Goal: Task Accomplishment & Management: Manage account settings

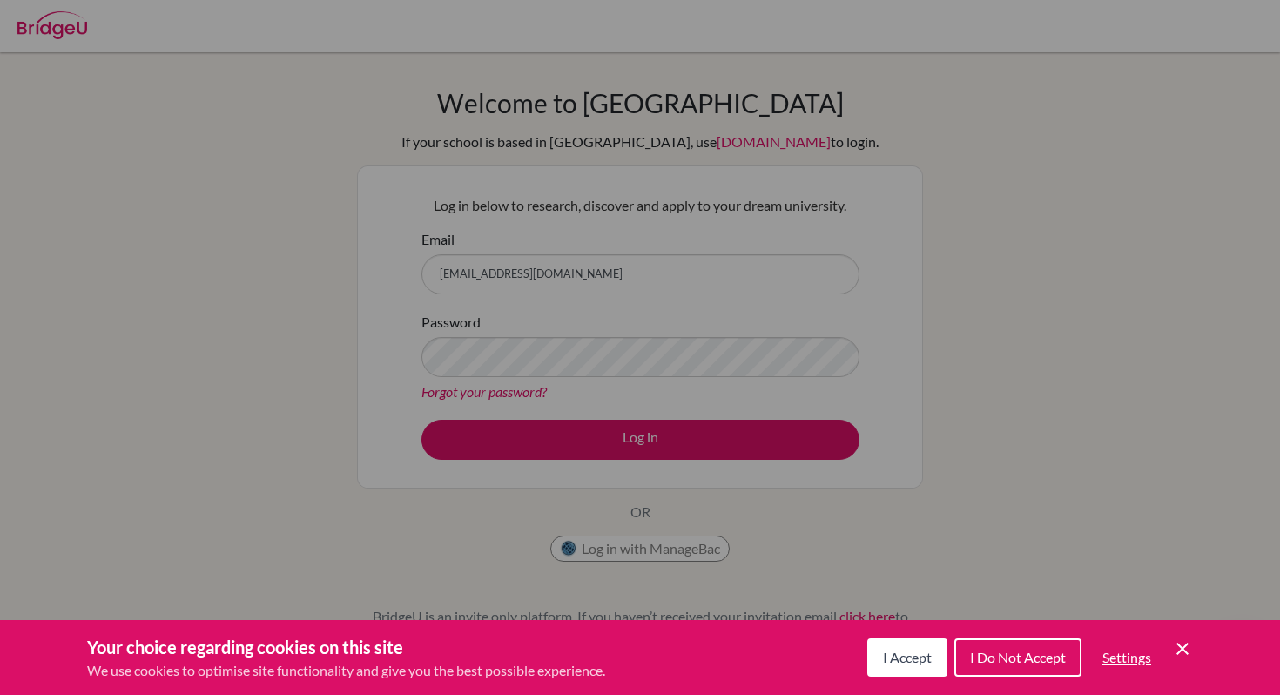
click at [1178, 640] on icon "Cookie Control Close Icon" at bounding box center [1182, 648] width 21 height 21
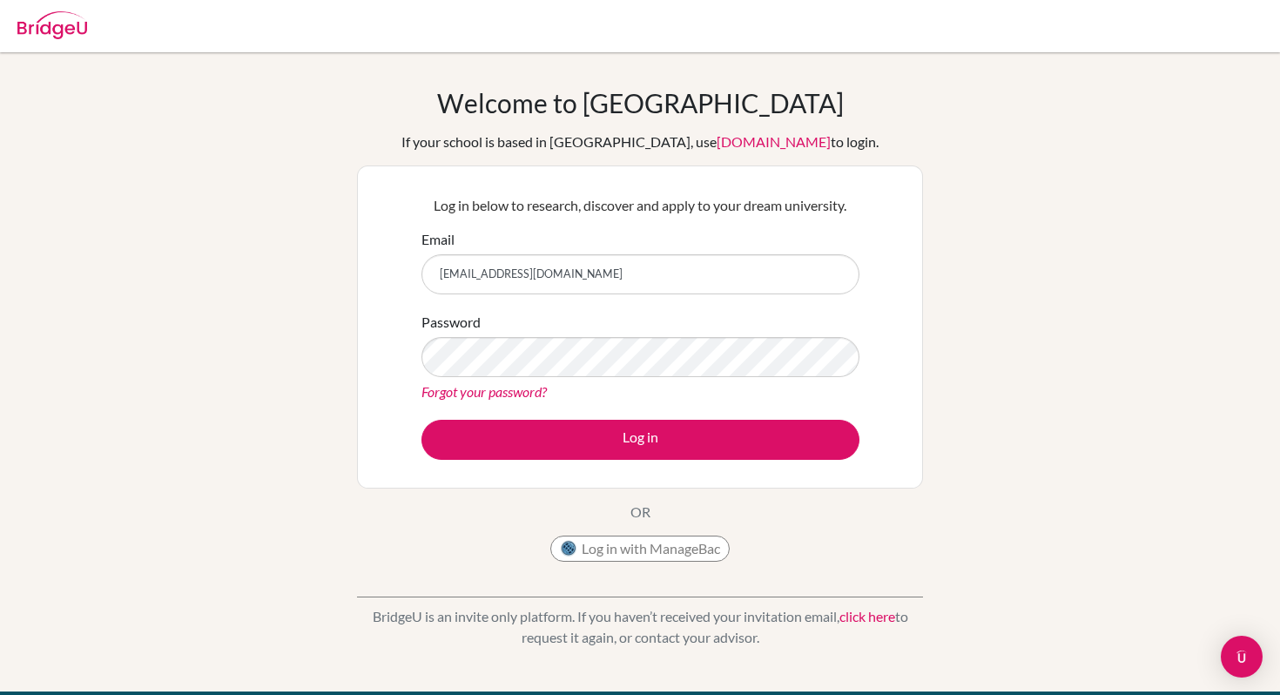
click at [679, 562] on div "Log in with ManageBac" at bounding box center [639, 552] width 179 height 35
click at [679, 554] on button "Log in with ManageBac" at bounding box center [639, 548] width 179 height 26
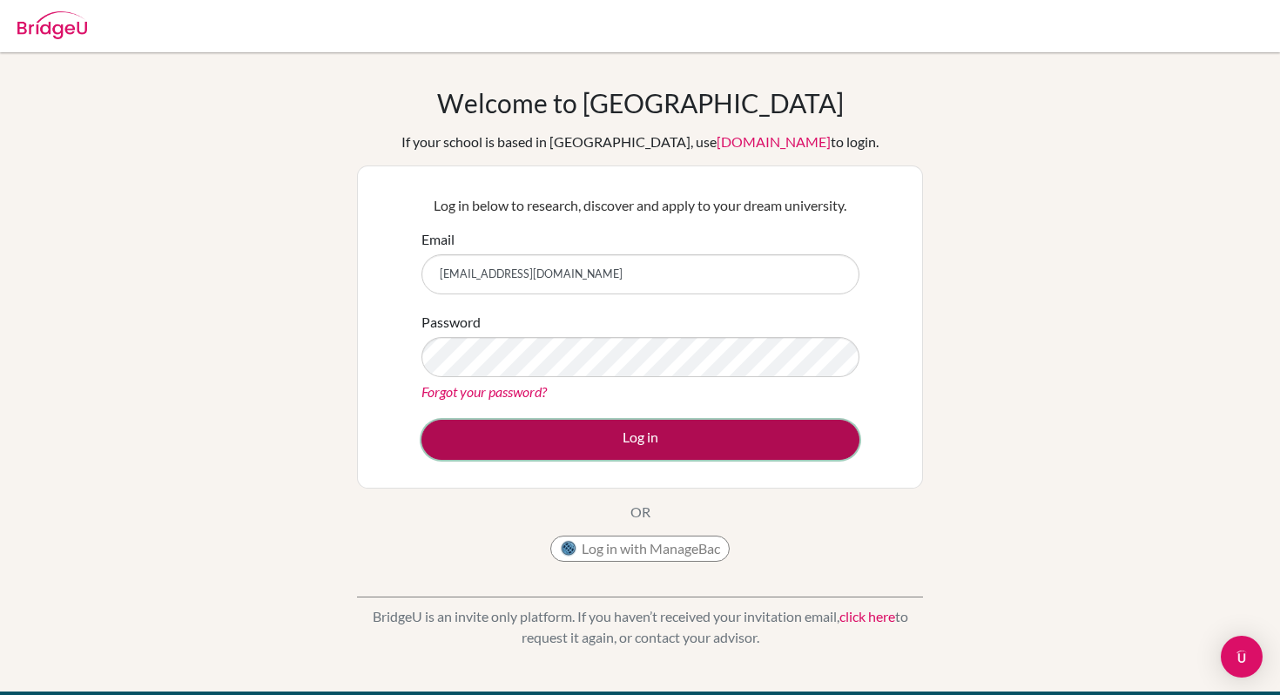
click at [514, 442] on button "Log in" at bounding box center [640, 440] width 438 height 40
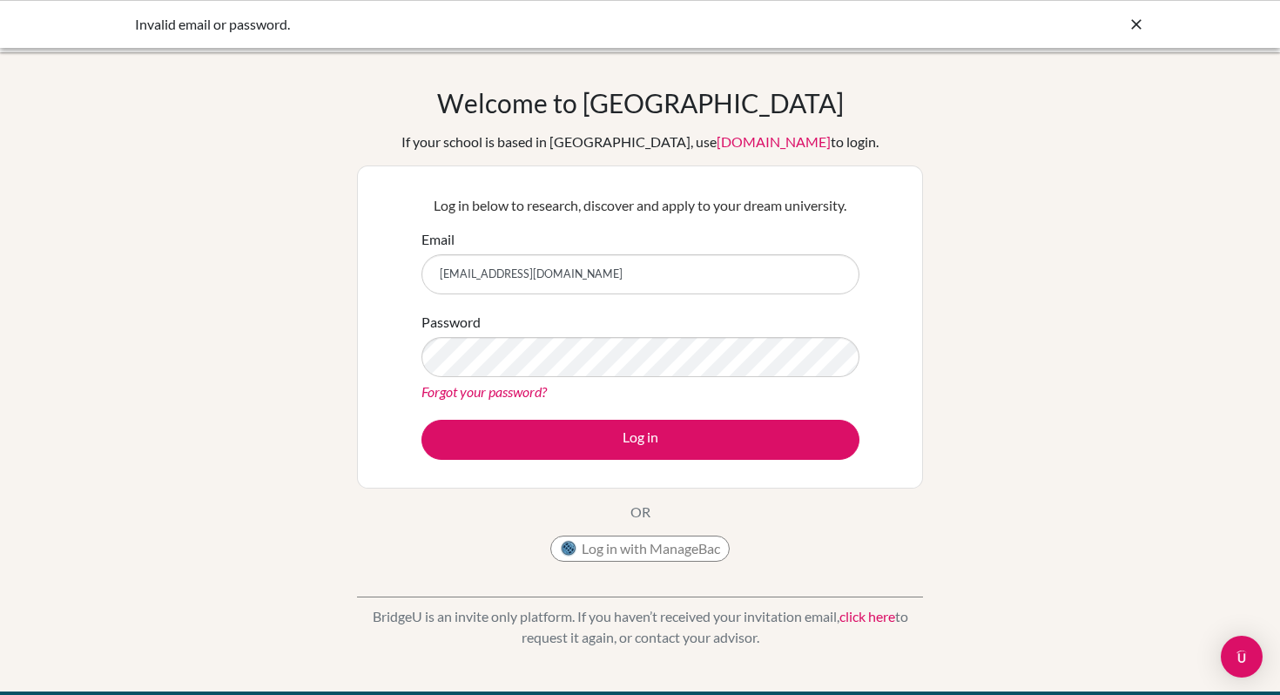
click at [495, 387] on link "Forgot your password?" at bounding box center [483, 391] width 125 height 17
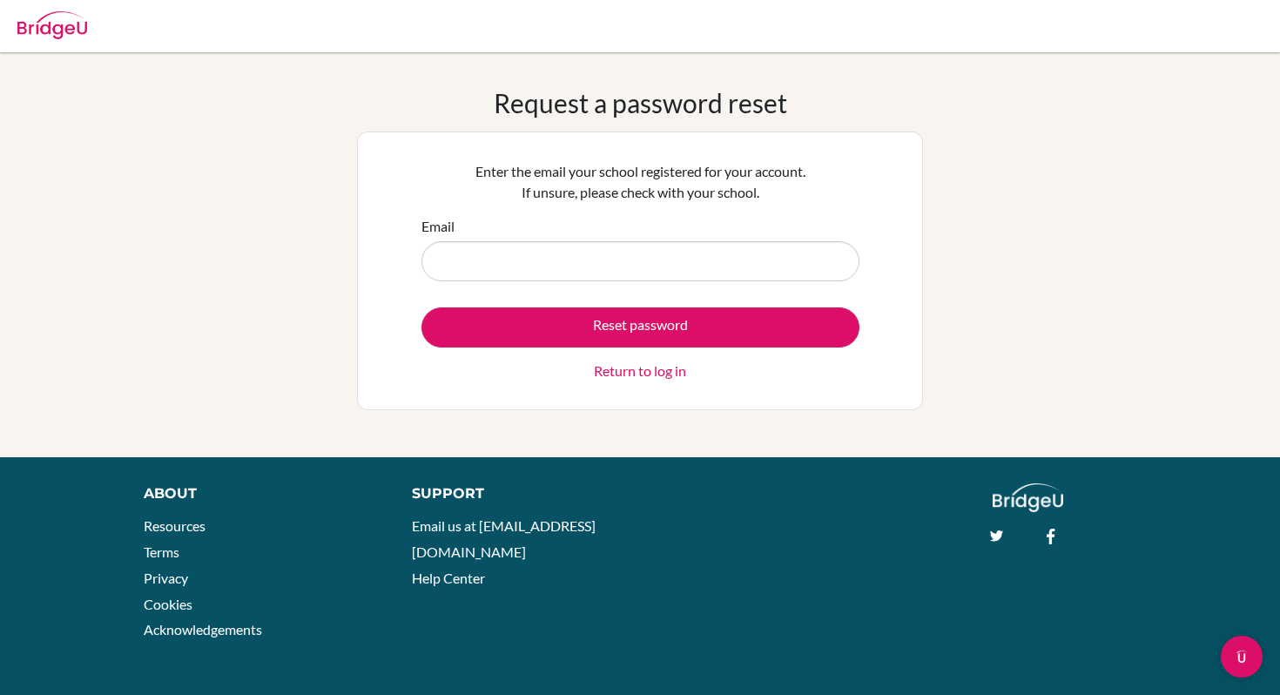
click at [508, 246] on input "Email" at bounding box center [640, 261] width 438 height 40
type input "[EMAIL_ADDRESS][DOMAIN_NAME]"
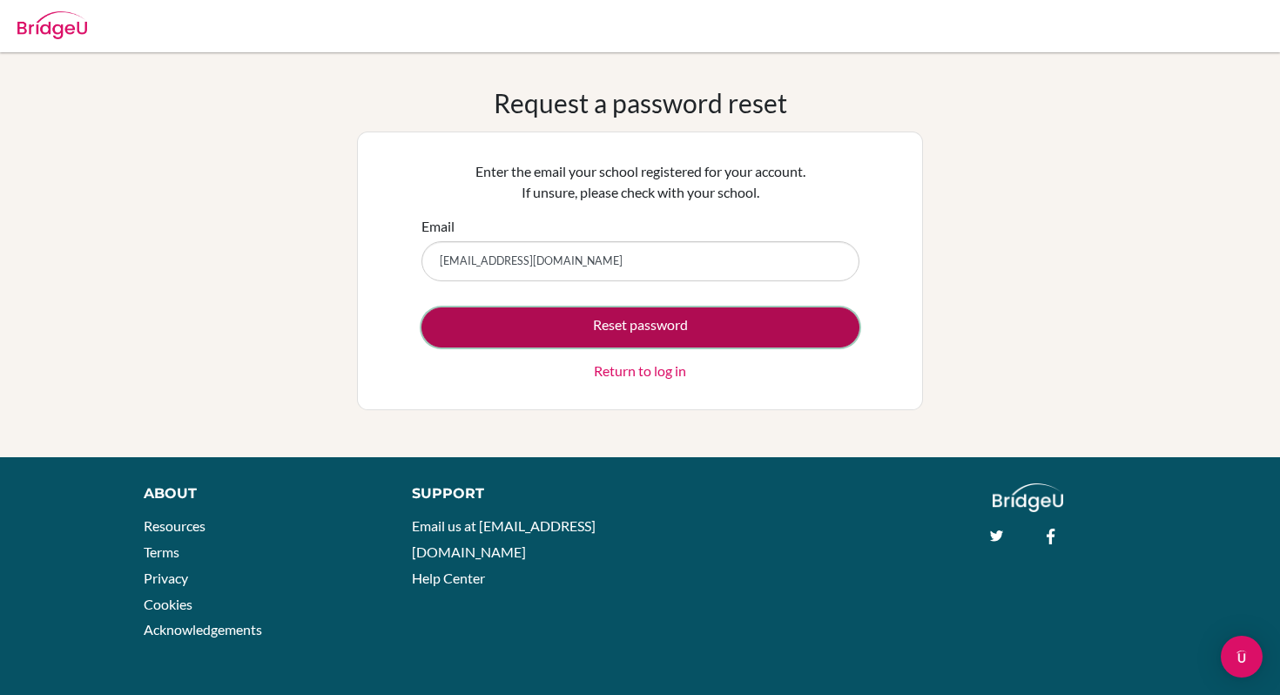
click at [530, 320] on button "Reset password" at bounding box center [640, 327] width 438 height 40
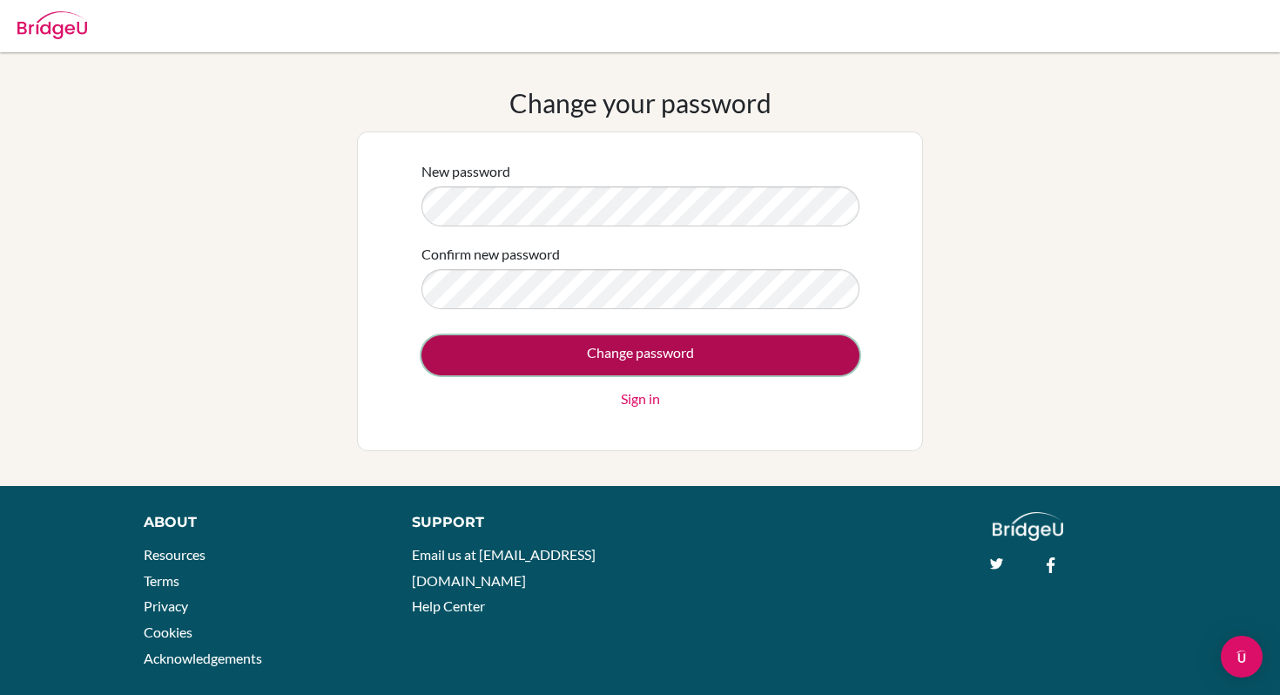
click at [741, 360] on input "Change password" at bounding box center [640, 355] width 438 height 40
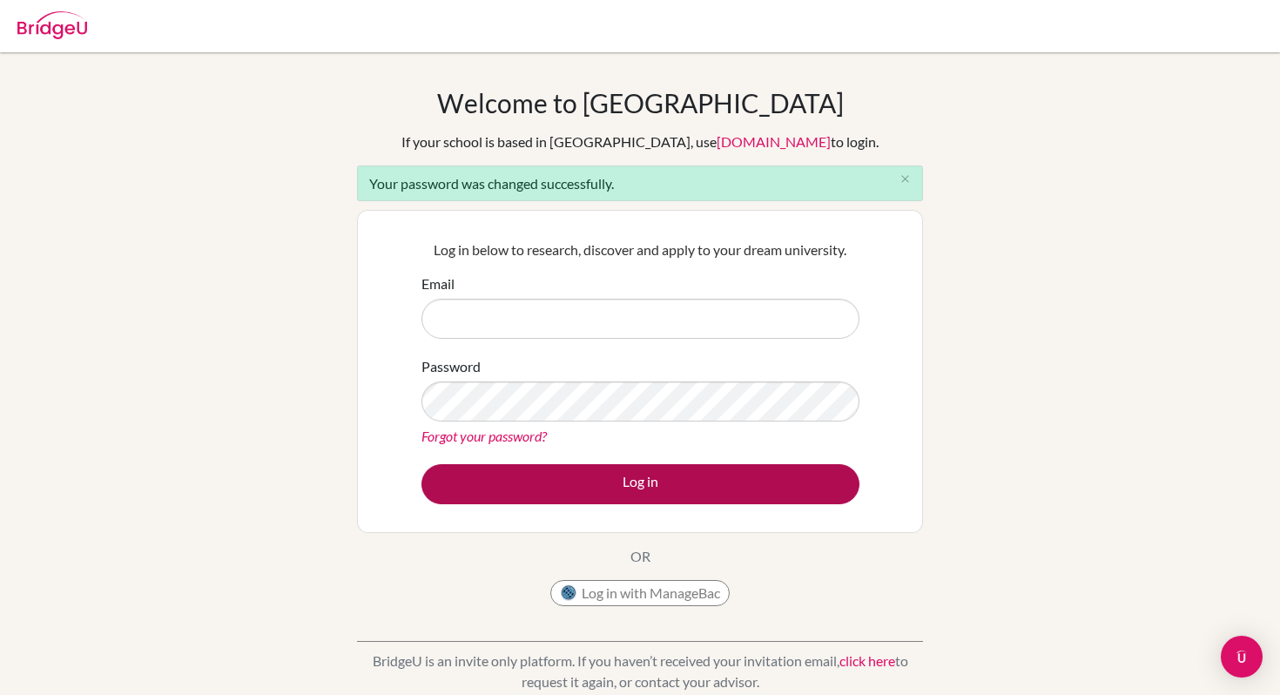
type input "[EMAIL_ADDRESS][DOMAIN_NAME]"
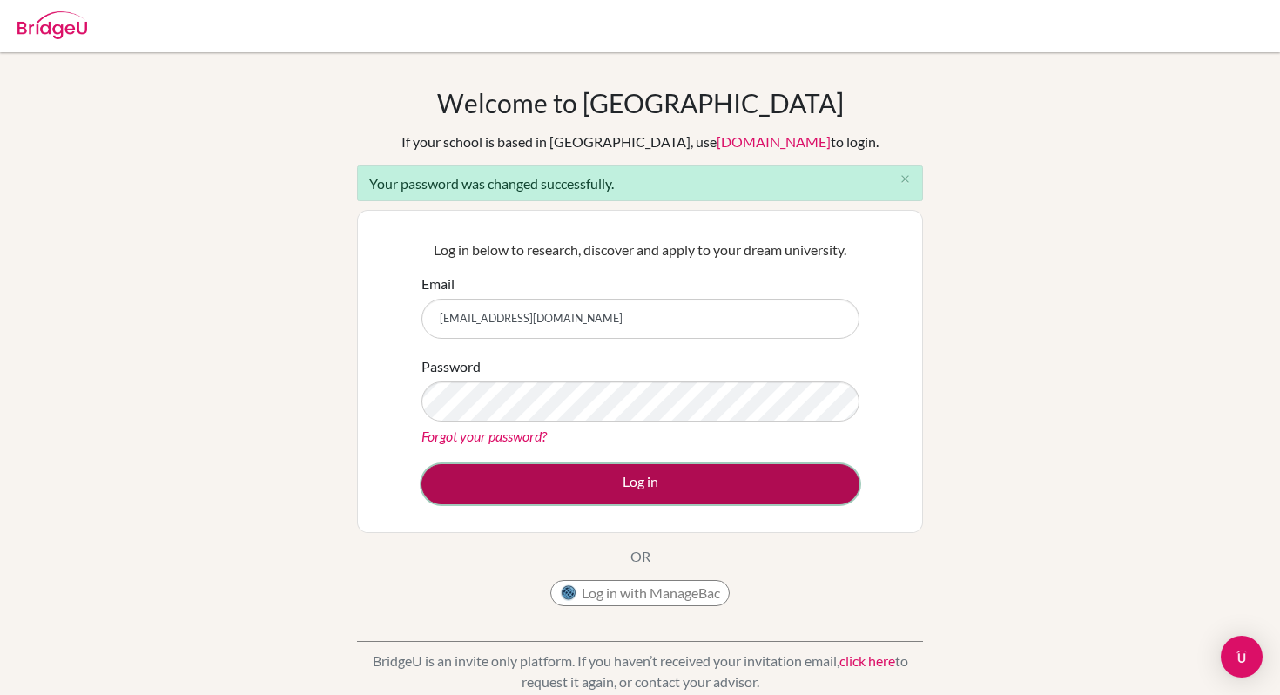
click at [686, 493] on button "Log in" at bounding box center [640, 484] width 438 height 40
click at [678, 485] on button "Log in" at bounding box center [640, 484] width 438 height 40
click at [664, 485] on button "Log in" at bounding box center [640, 484] width 438 height 40
click at [656, 485] on button "Log in" at bounding box center [640, 484] width 438 height 40
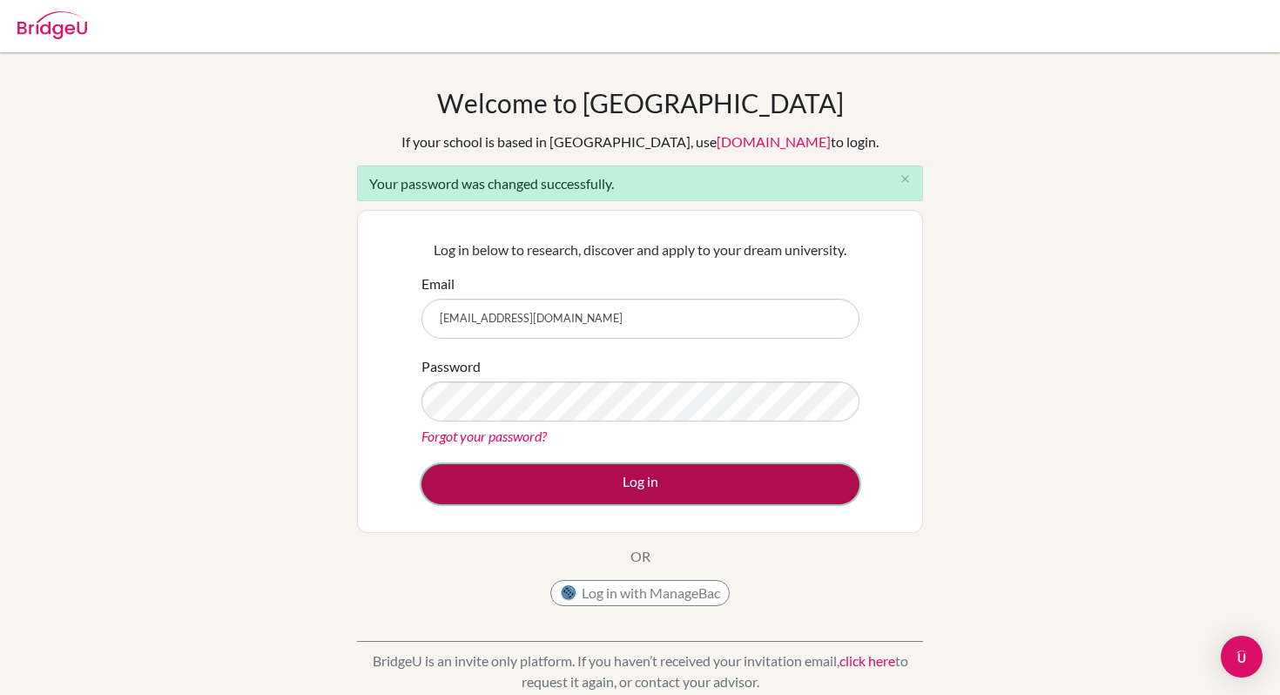
click at [656, 485] on button "Log in" at bounding box center [640, 484] width 438 height 40
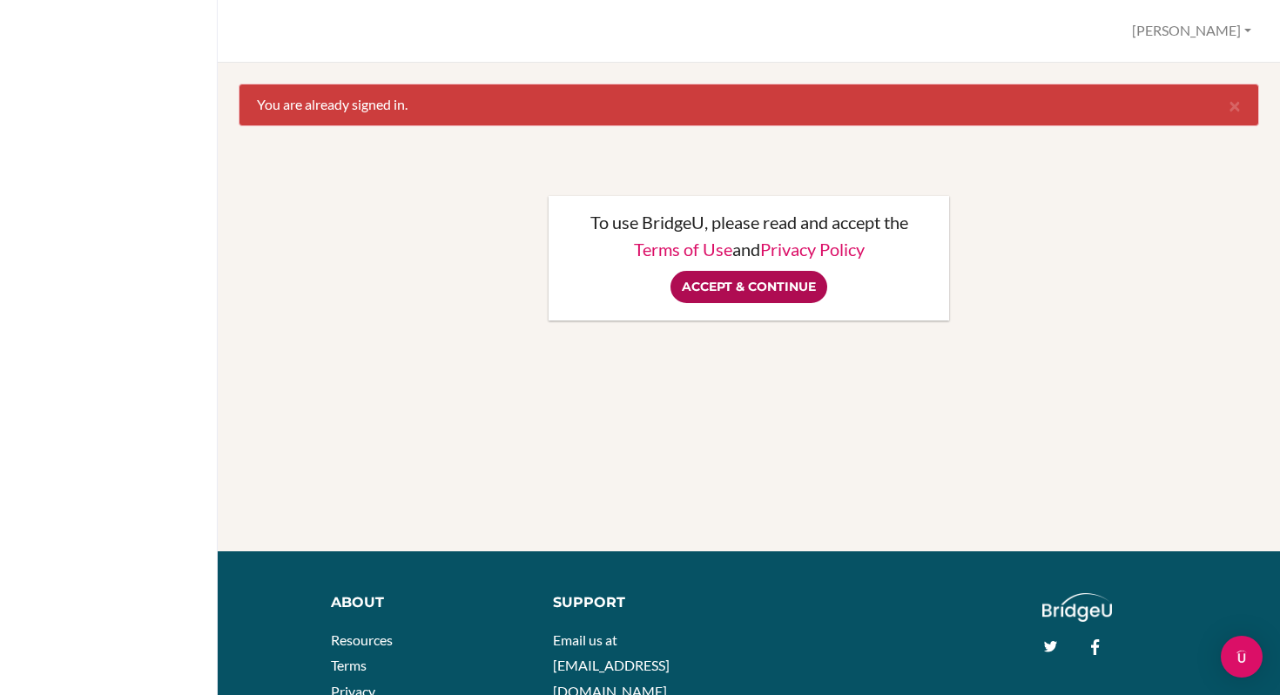
click at [772, 291] on input "Accept & Continue" at bounding box center [748, 287] width 157 height 32
